Goal: Transaction & Acquisition: Book appointment/travel/reservation

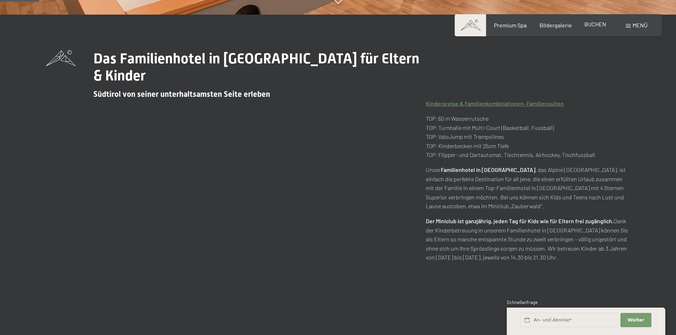
click at [598, 27] on span "BUCHEN" at bounding box center [595, 24] width 22 height 7
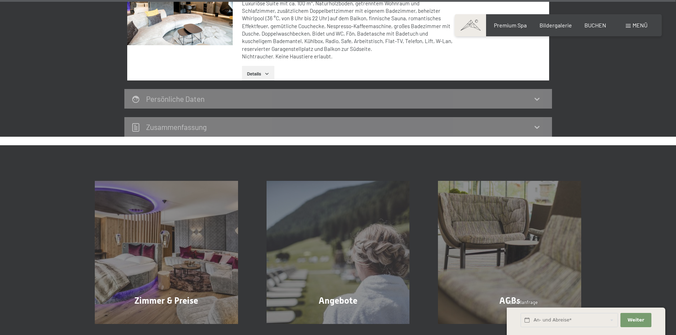
scroll to position [2433, 0]
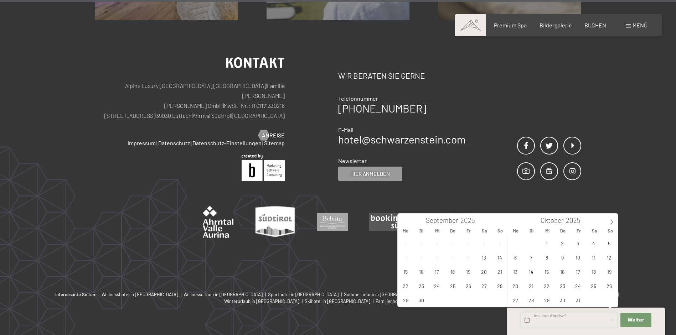
click at [581, 319] on input "text" at bounding box center [569, 320] width 97 height 15
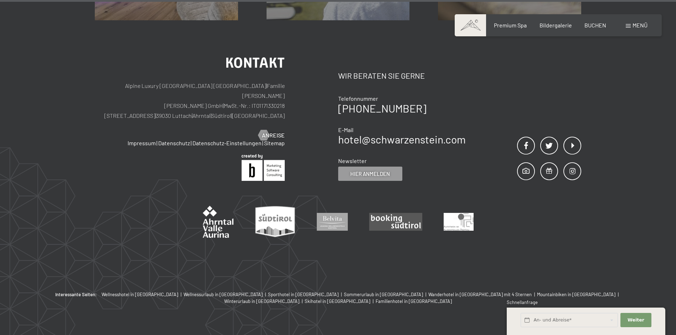
click at [613, 91] on div "Kontakt Alpine Luxury SPA Resort SCHWARZENSTEIN | Familie [PERSON_NAME] [PERSON…" at bounding box center [338, 155] width 676 height 271
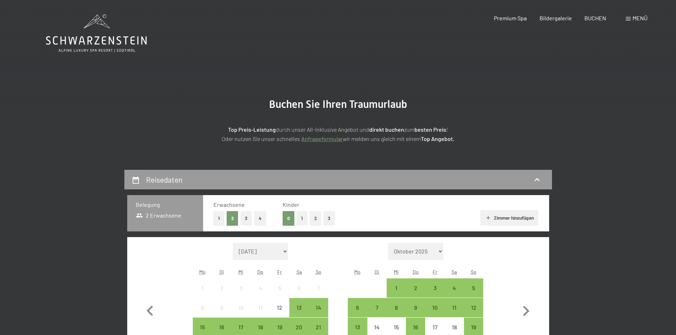
scroll to position [107, 0]
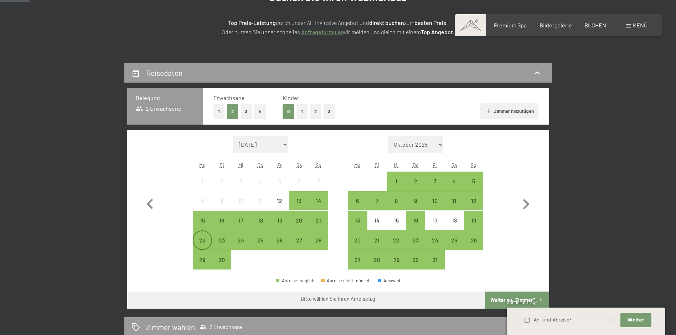
click at [207, 241] on div "22" at bounding box center [202, 247] width 18 height 18
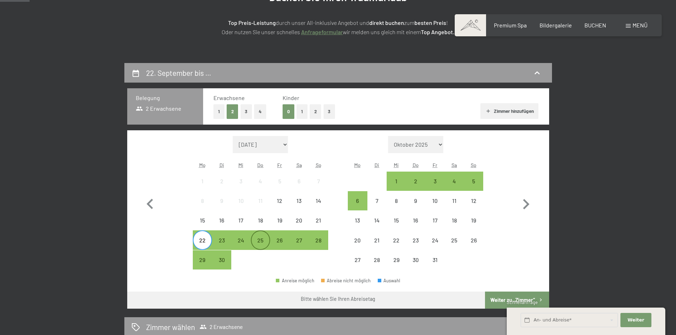
click at [262, 240] on div "25" at bounding box center [261, 247] width 18 height 18
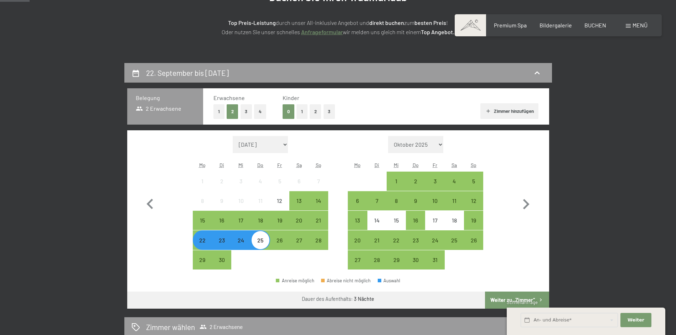
click at [319, 109] on button "2" at bounding box center [316, 111] width 12 height 15
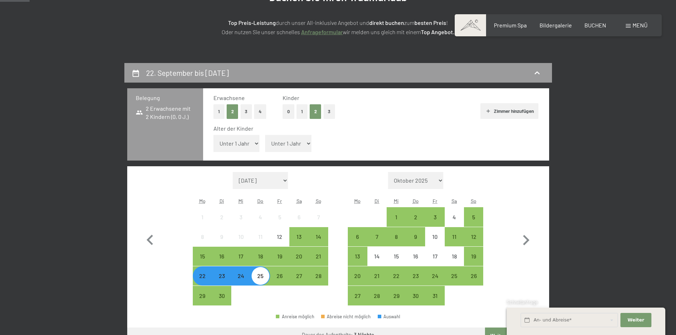
click at [253, 145] on select "Unter 1 Jahr 1 Jahr 2 Jahre 3 Jahre 4 Jahre 5 Jahre 6 Jahre 7 Jahre 8 Jahre 9 J…" at bounding box center [236, 143] width 46 height 17
select select "2"
click at [213, 135] on select "Unter 1 Jahr 1 Jahr 2 Jahre 3 Jahre 4 Jahre 5 Jahre 6 Jahre 7 Jahre 8 Jahre 9 J…" at bounding box center [236, 143] width 46 height 17
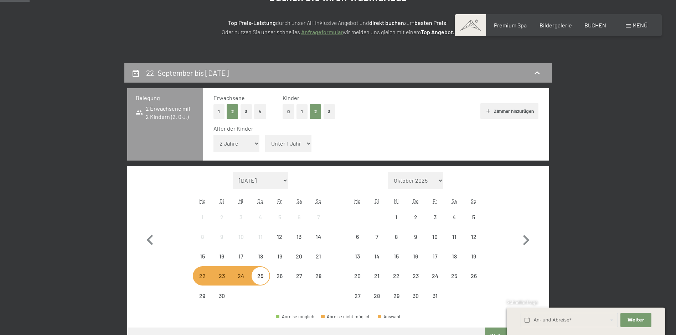
click at [289, 149] on select "Unter 1 Jahr 1 Jahr 2 Jahre 3 Jahre 4 Jahre 5 Jahre 6 Jahre 7 Jahre 8 Jahre 9 J…" at bounding box center [288, 143] width 46 height 17
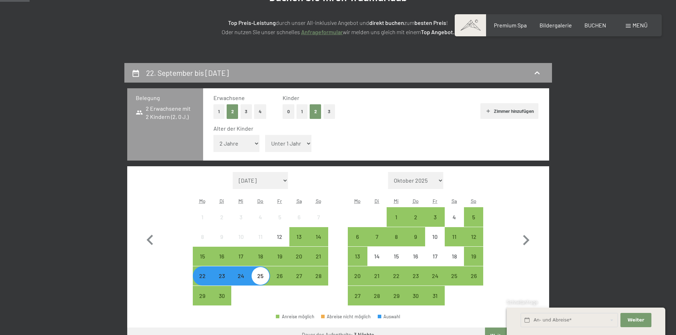
select select "1"
click at [265, 135] on select "Unter 1 Jahr 1 Jahr 2 Jahre 3 Jahre 4 Jahre 5 Jahre 6 Jahre 7 Jahre 8 Jahre 9 J…" at bounding box center [288, 143] width 46 height 17
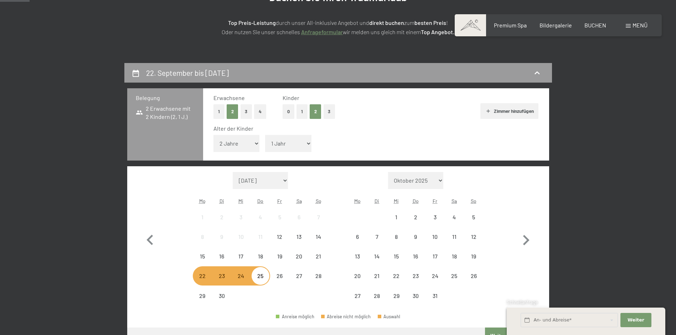
click at [405, 136] on div "Alter der Kinder Unter 1 Jahr 1 Jahr 2 Jahre 3 Jahre 4 Jahre 5 Jahre 6 Jahre 7 …" at bounding box center [375, 140] width 325 height 30
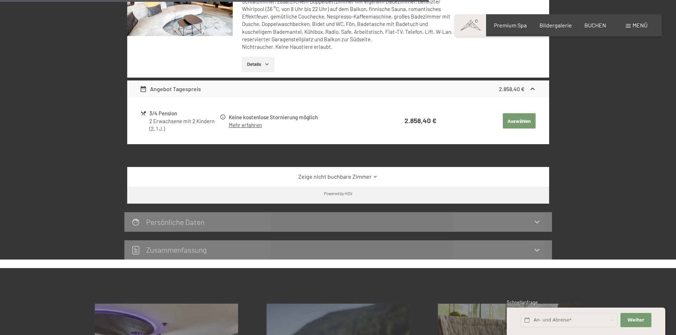
scroll to position [1105, 0]
